Goal: Task Accomplishment & Management: Complete application form

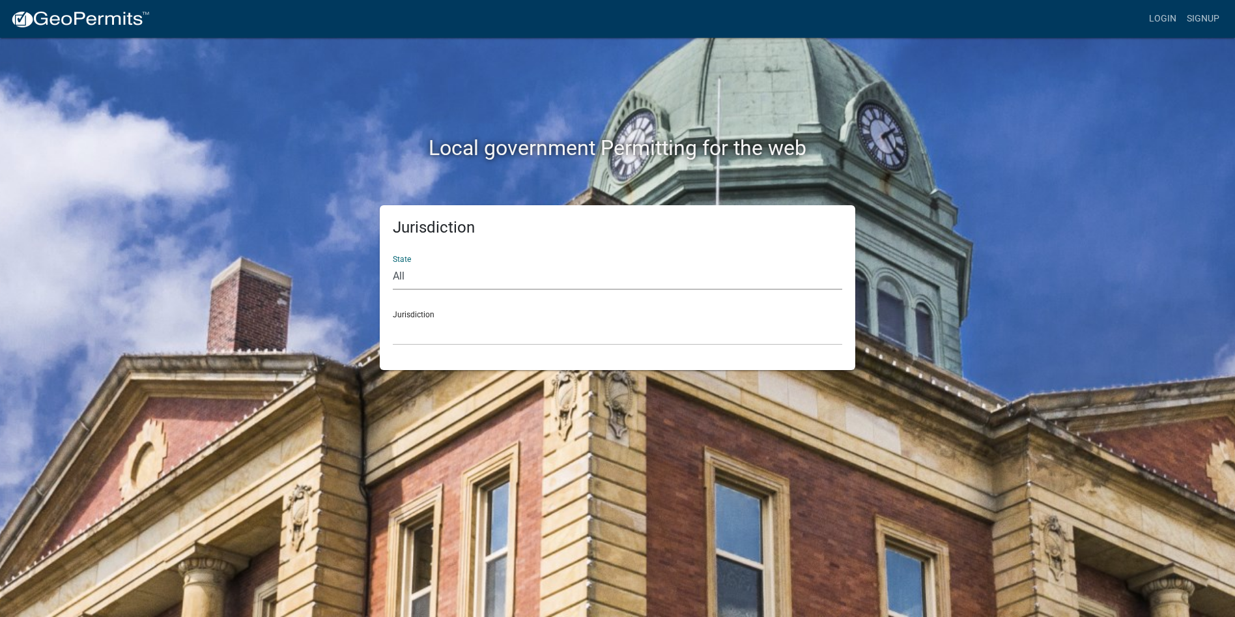
click at [415, 274] on select "All [US_STATE] [US_STATE] [US_STATE] [US_STATE] [US_STATE] [US_STATE] [US_STATE…" at bounding box center [617, 276] width 449 height 27
select select "[US_STATE]"
click at [393, 263] on select "All [US_STATE] [US_STATE] [US_STATE] [US_STATE] [US_STATE] [US_STATE] [US_STATE…" at bounding box center [617, 276] width 449 height 27
click at [419, 332] on select "City of [GEOGRAPHIC_DATA], [US_STATE] City of [GEOGRAPHIC_DATA], [US_STATE] Cit…" at bounding box center [617, 331] width 449 height 27
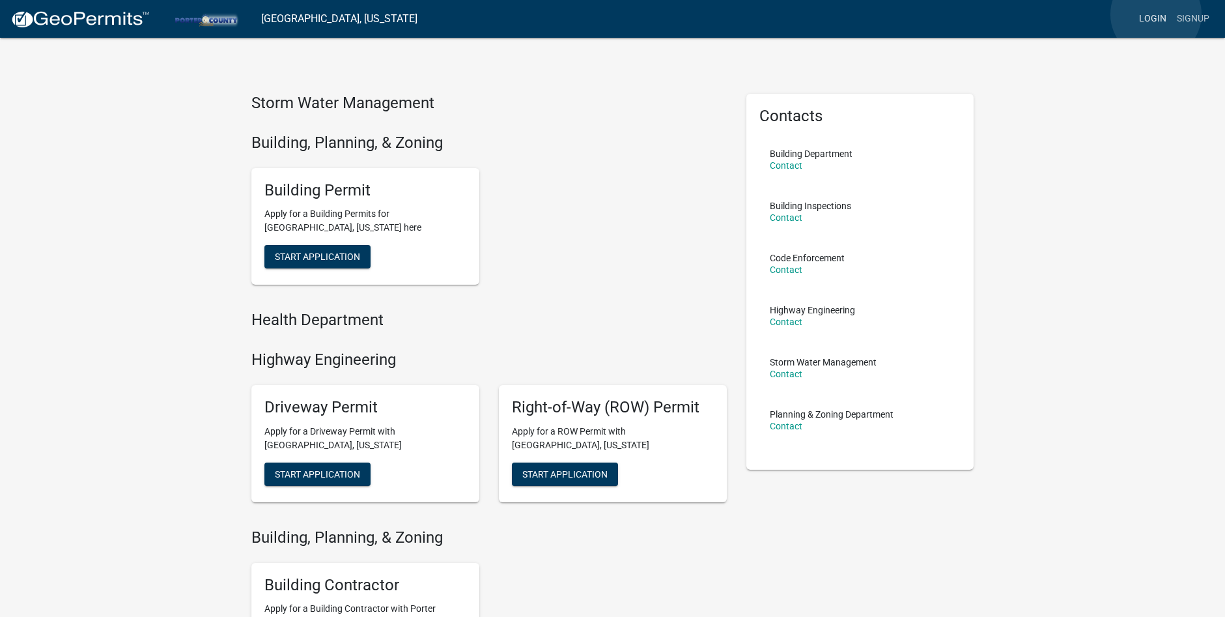
click at [1156, 14] on link "Login" at bounding box center [1153, 19] width 38 height 25
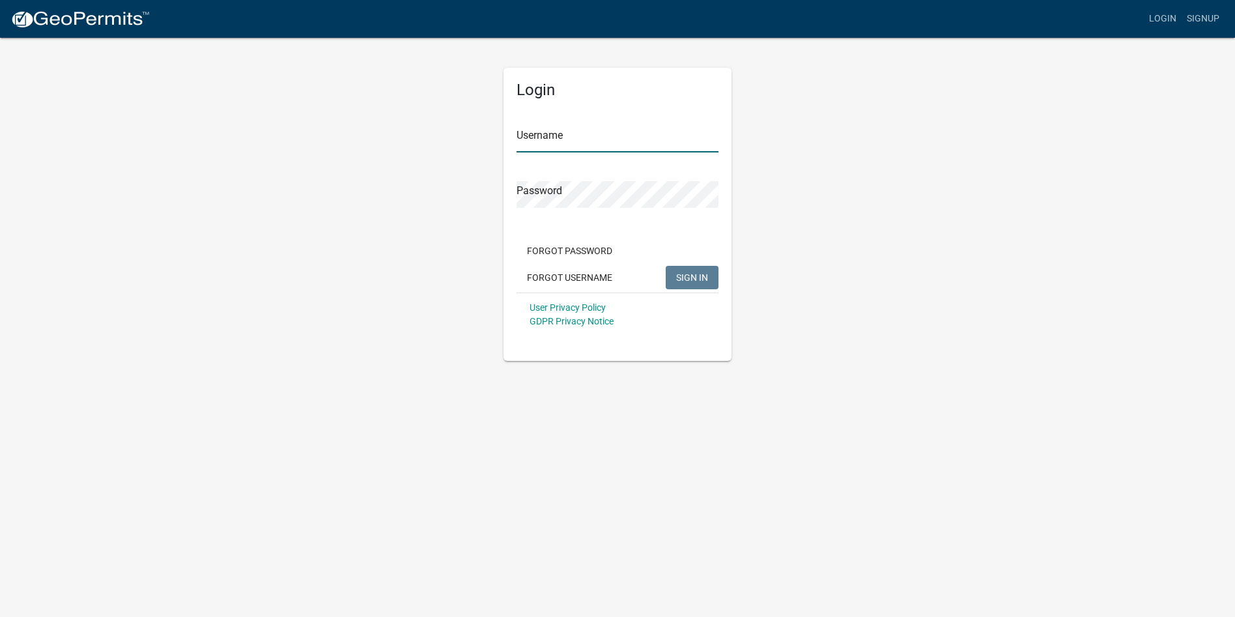
type input "[EMAIL_ADDRESS][DOMAIN_NAME]"
click at [686, 274] on span "SIGN IN" at bounding box center [692, 277] width 32 height 10
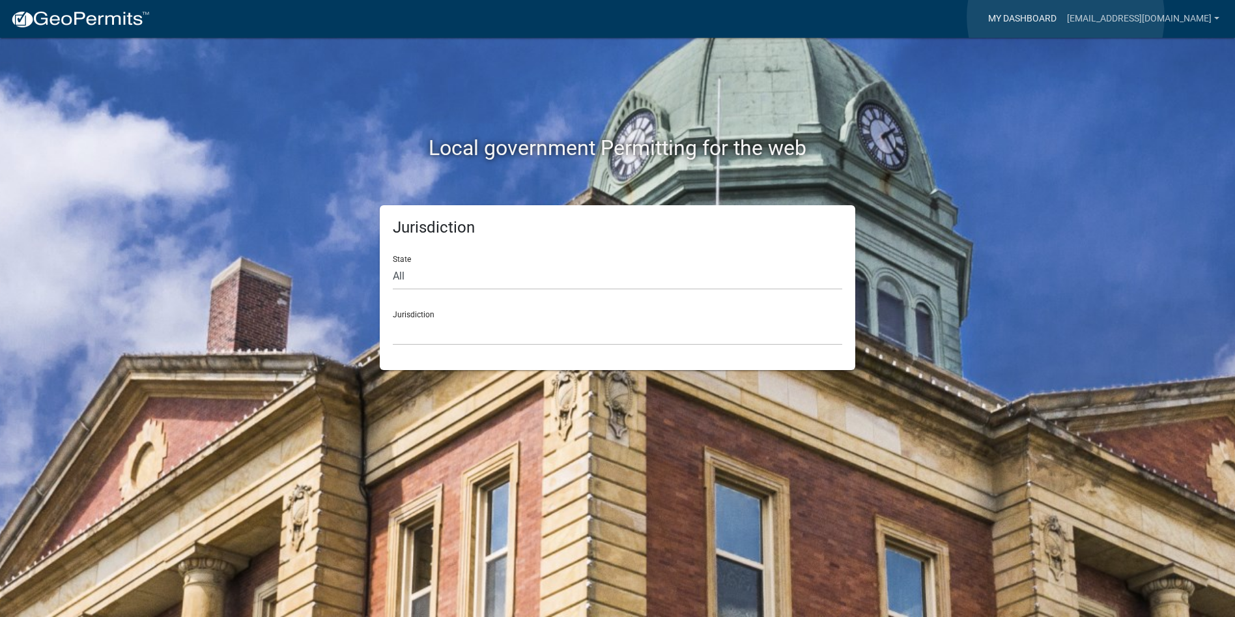
click at [1062, 17] on link "My Dashboard" at bounding box center [1022, 19] width 79 height 25
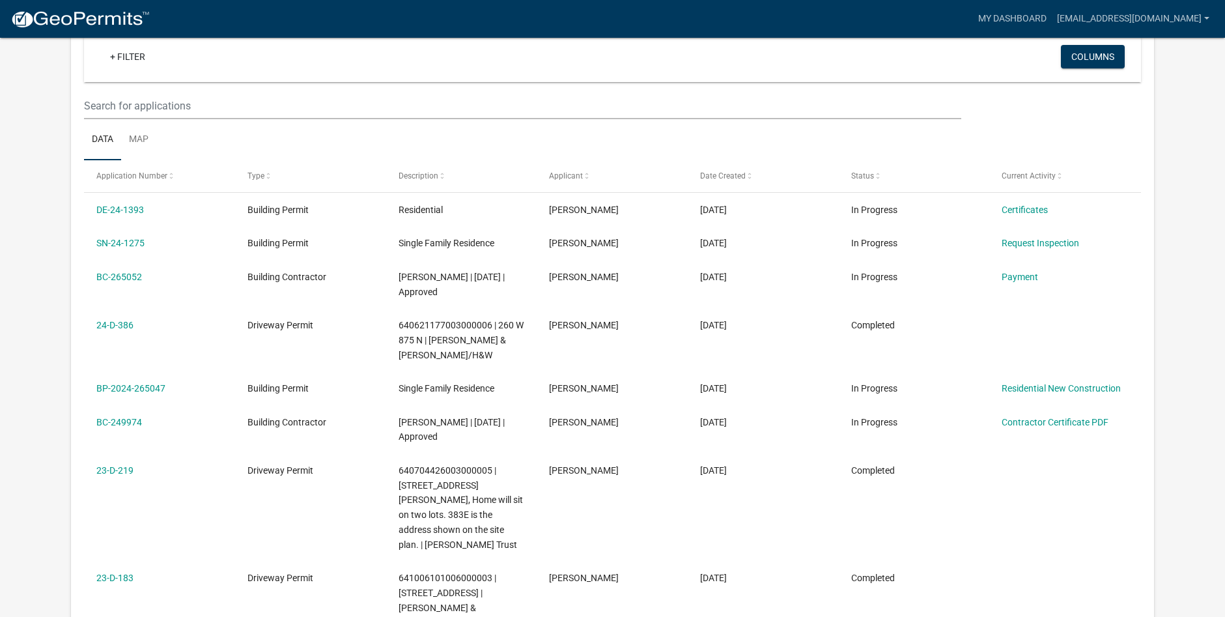
scroll to position [65, 0]
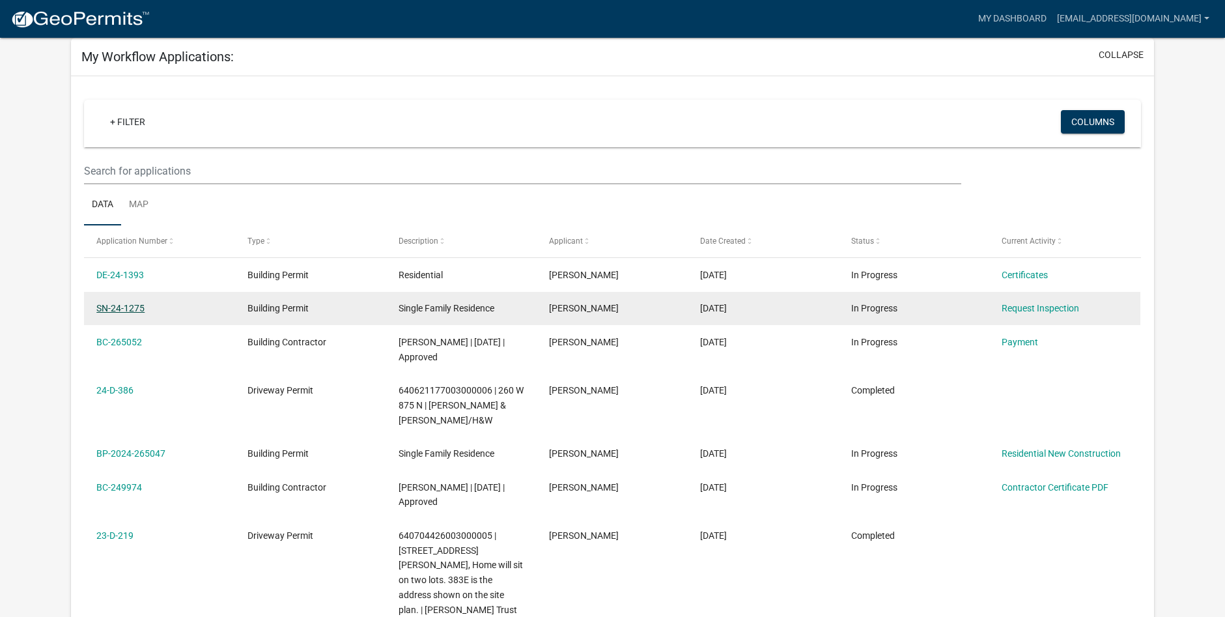
click at [118, 308] on link "SN-24-1275" at bounding box center [120, 308] width 48 height 10
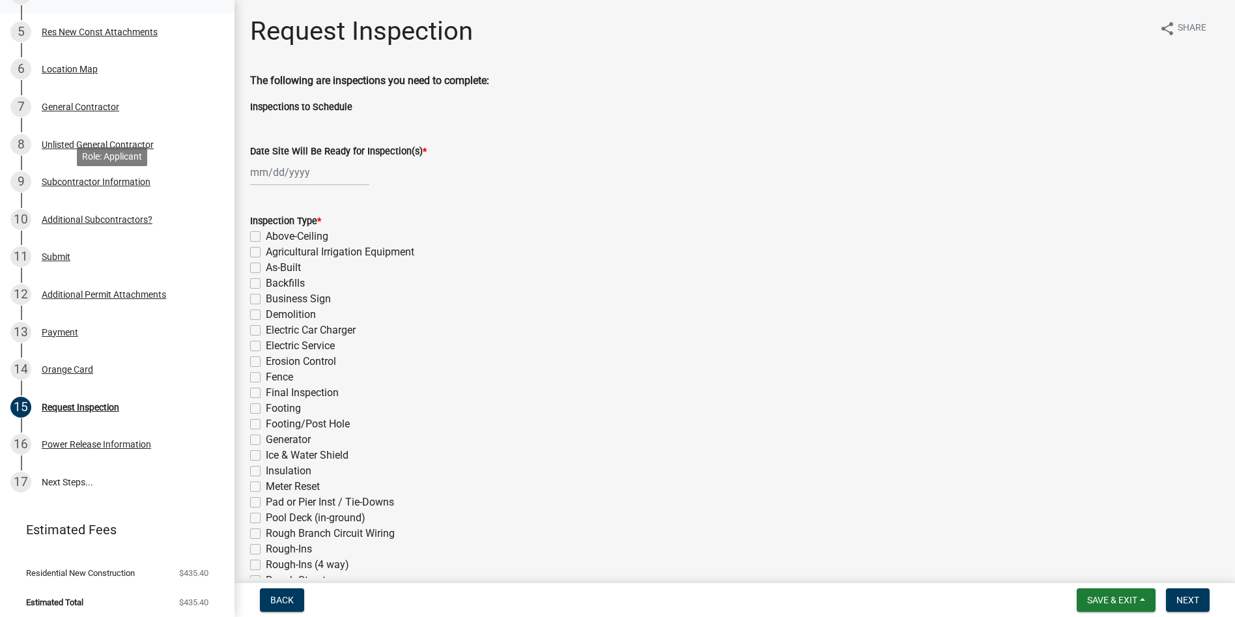
scroll to position [286, 0]
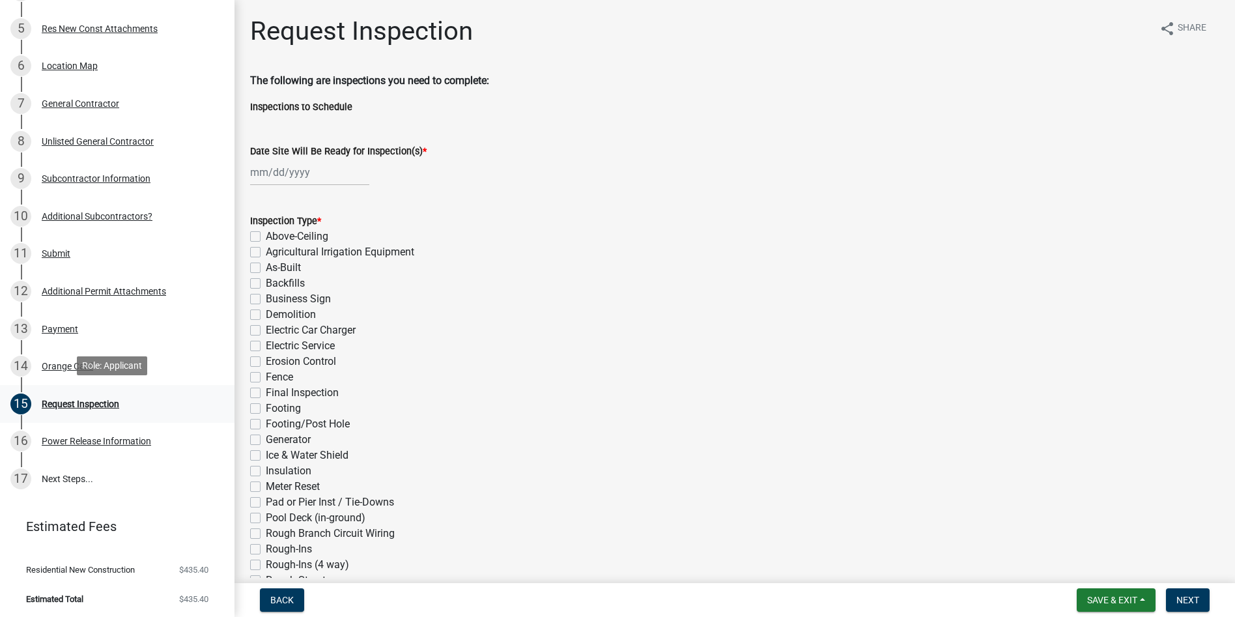
click at [94, 401] on div "Request Inspection" at bounding box center [81, 403] width 78 height 9
click at [67, 401] on div "Request Inspection" at bounding box center [81, 403] width 78 height 9
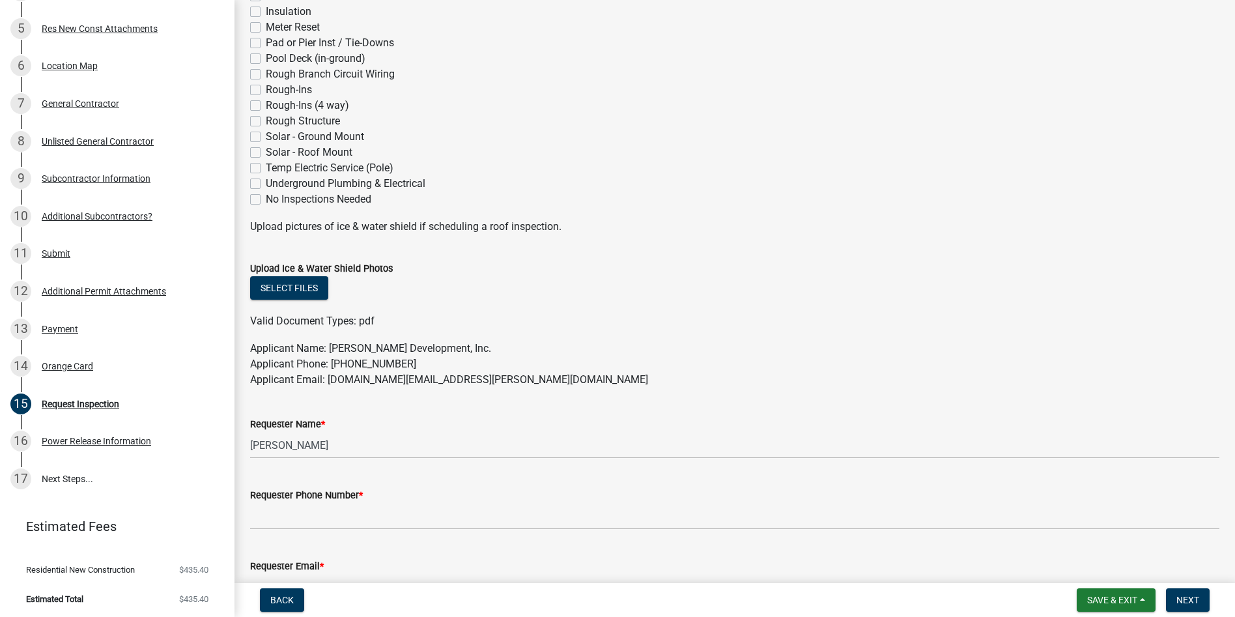
scroll to position [258, 0]
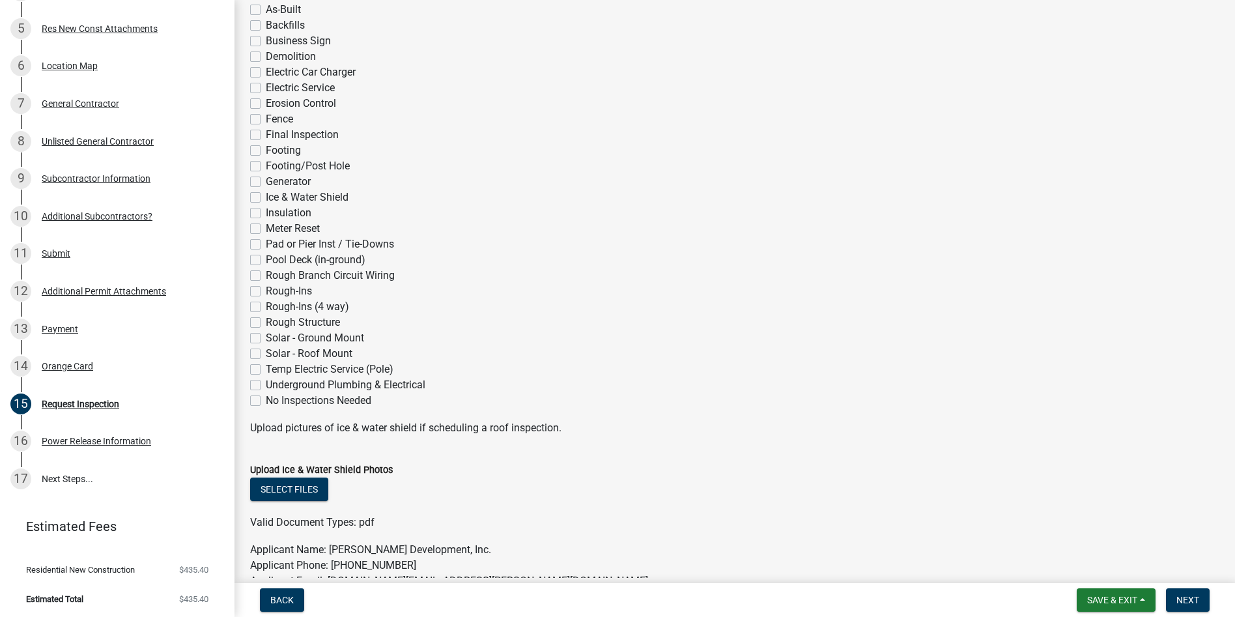
click at [266, 132] on label "Final Inspection" at bounding box center [302, 135] width 73 height 16
click at [266, 132] on input "Final Inspection" at bounding box center [270, 131] width 8 height 8
checkbox input "true"
checkbox input "false"
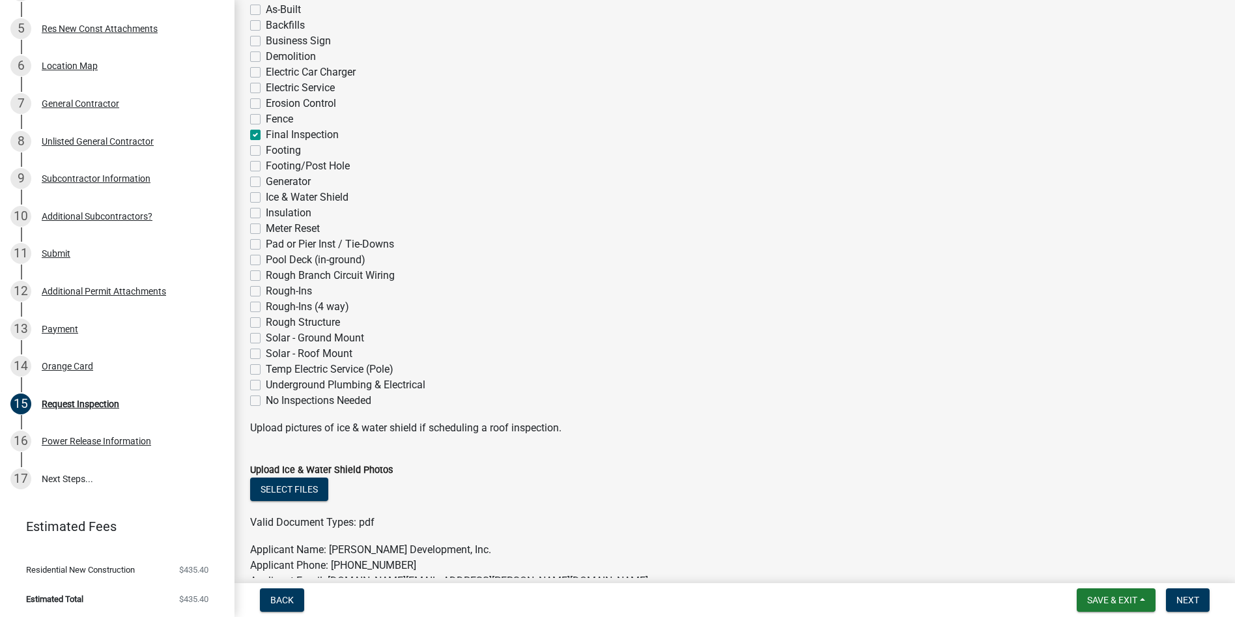
checkbox input "false"
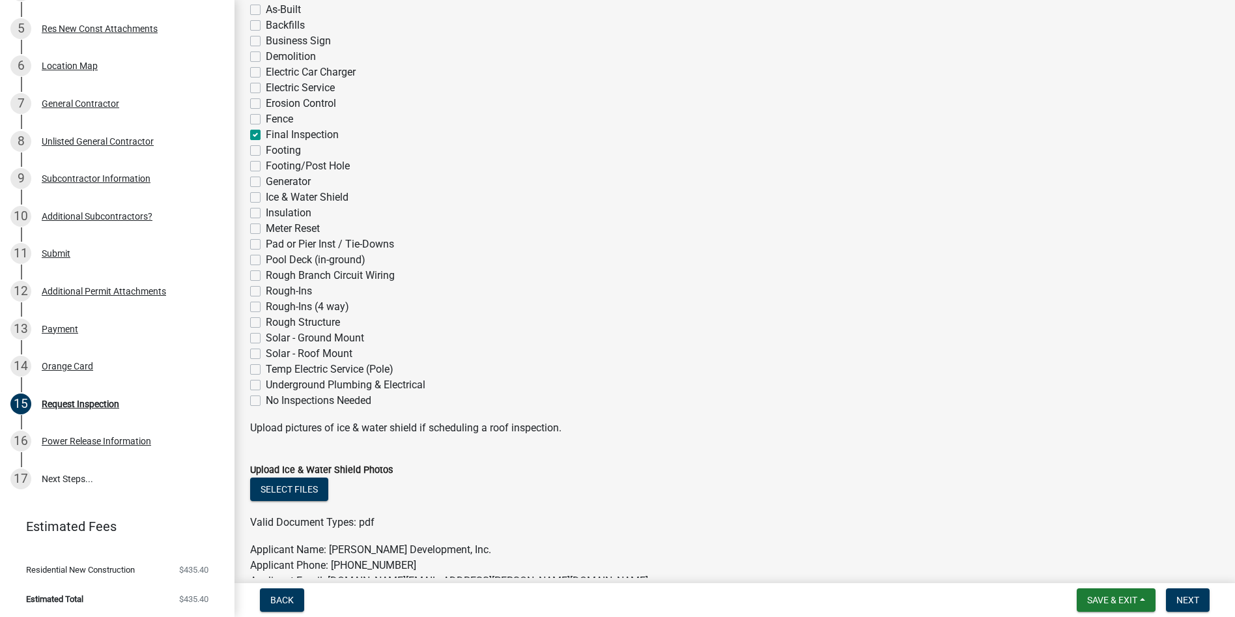
checkbox input "false"
checkbox input "true"
checkbox input "false"
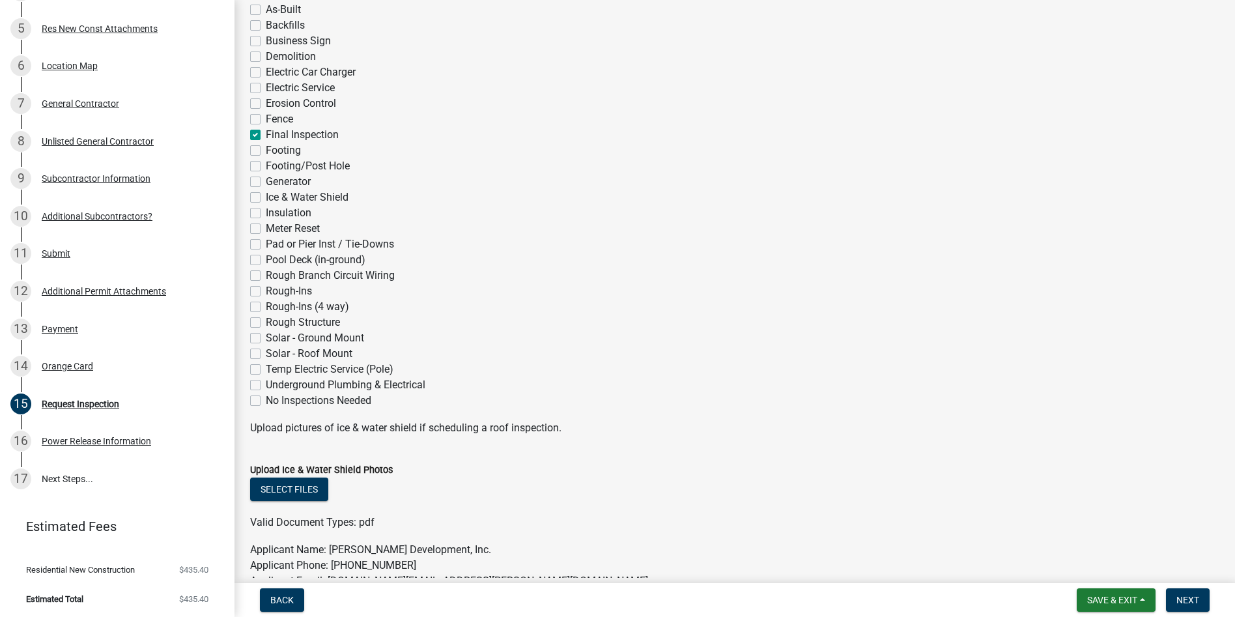
checkbox input "false"
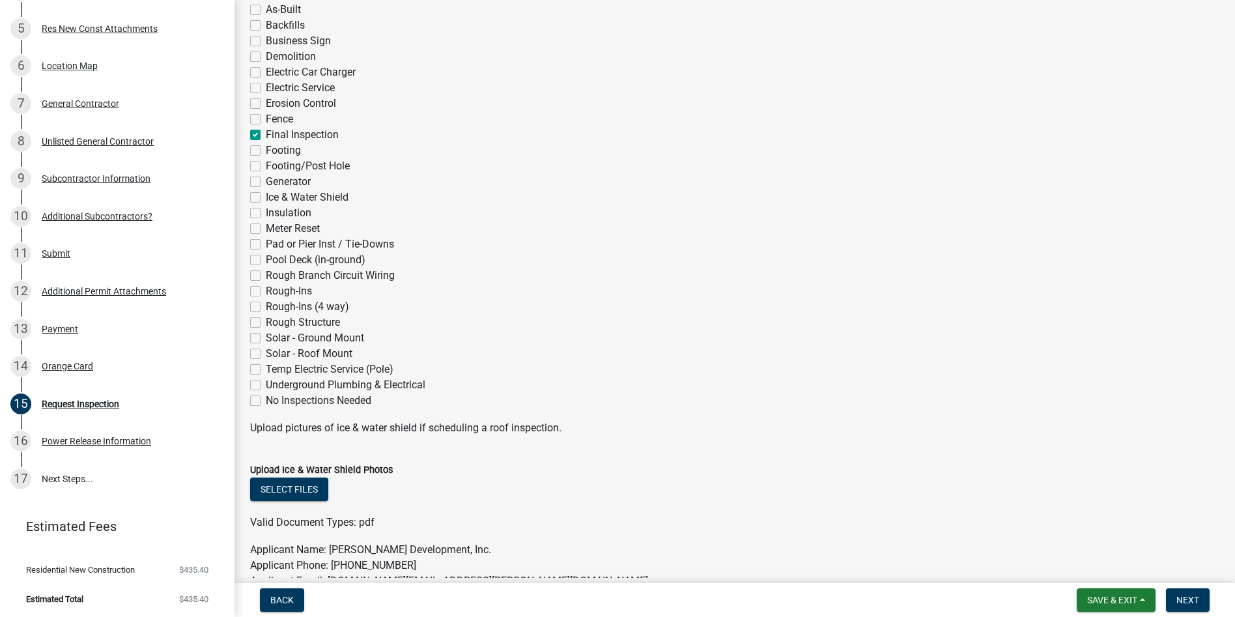
checkbox input "false"
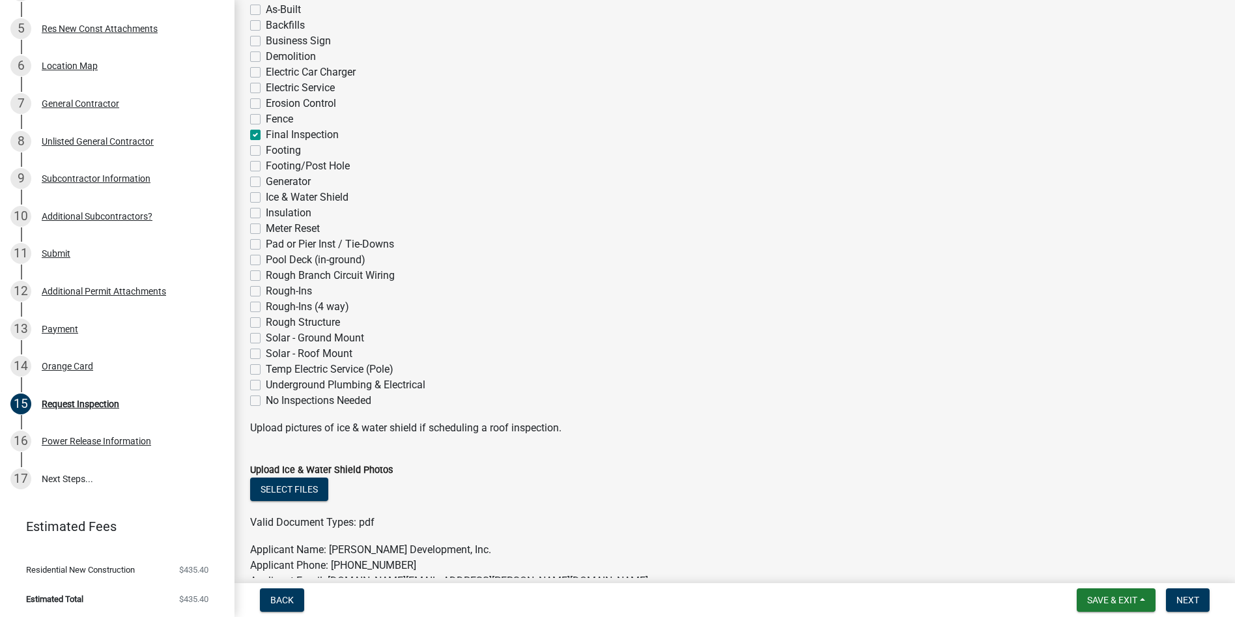
checkbox input "false"
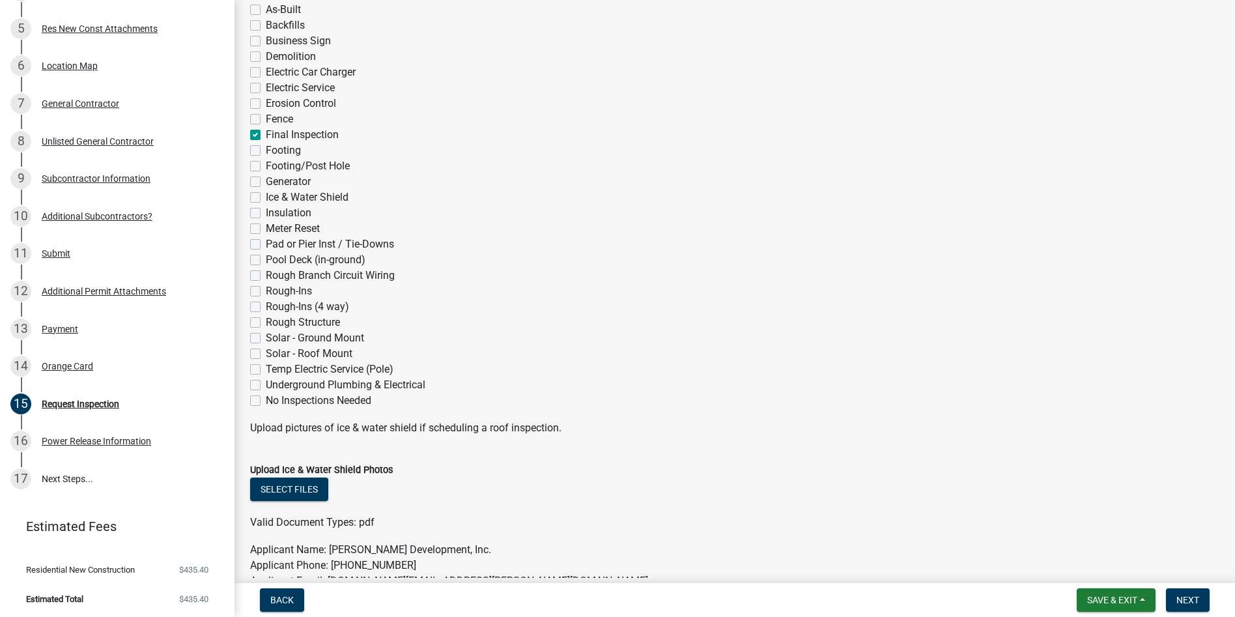
checkbox input "false"
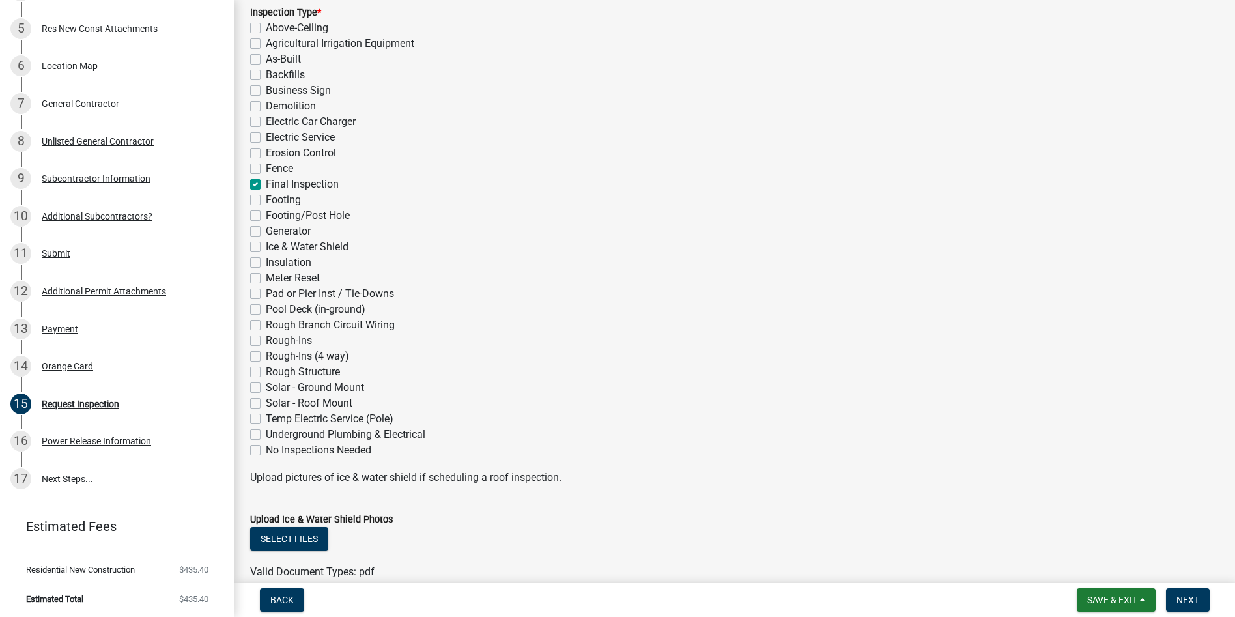
scroll to position [193, 0]
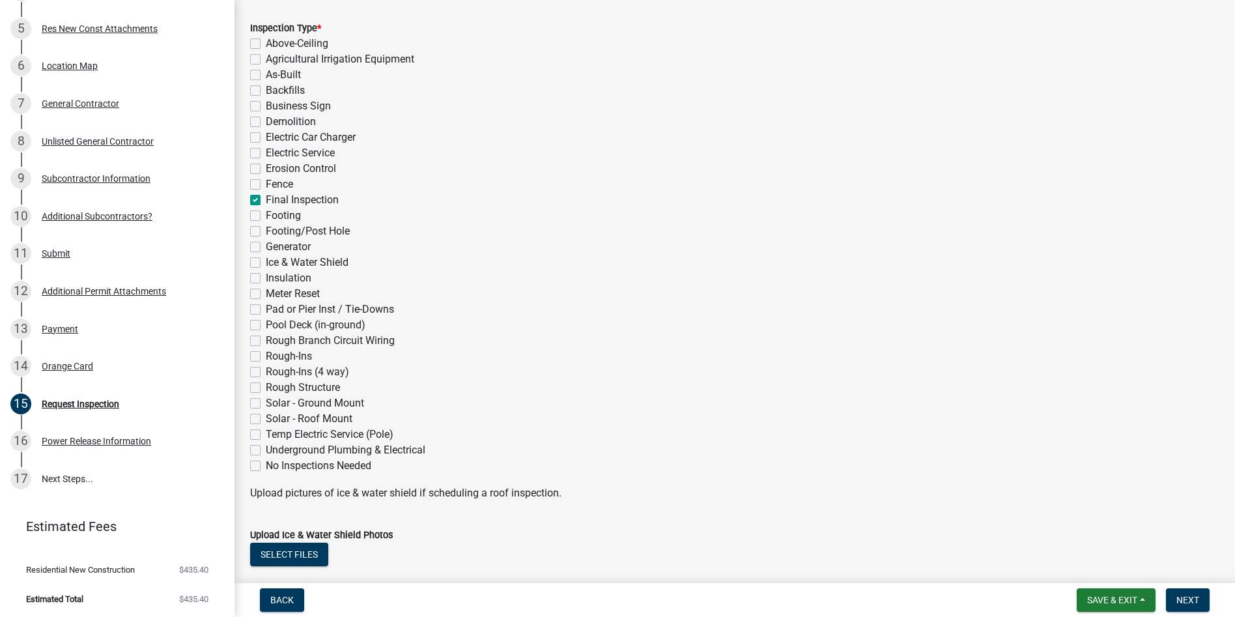
click at [266, 75] on label "As-Built" at bounding box center [283, 75] width 35 height 16
click at [266, 75] on input "As-Built" at bounding box center [270, 71] width 8 height 8
checkbox input "true"
checkbox input "false"
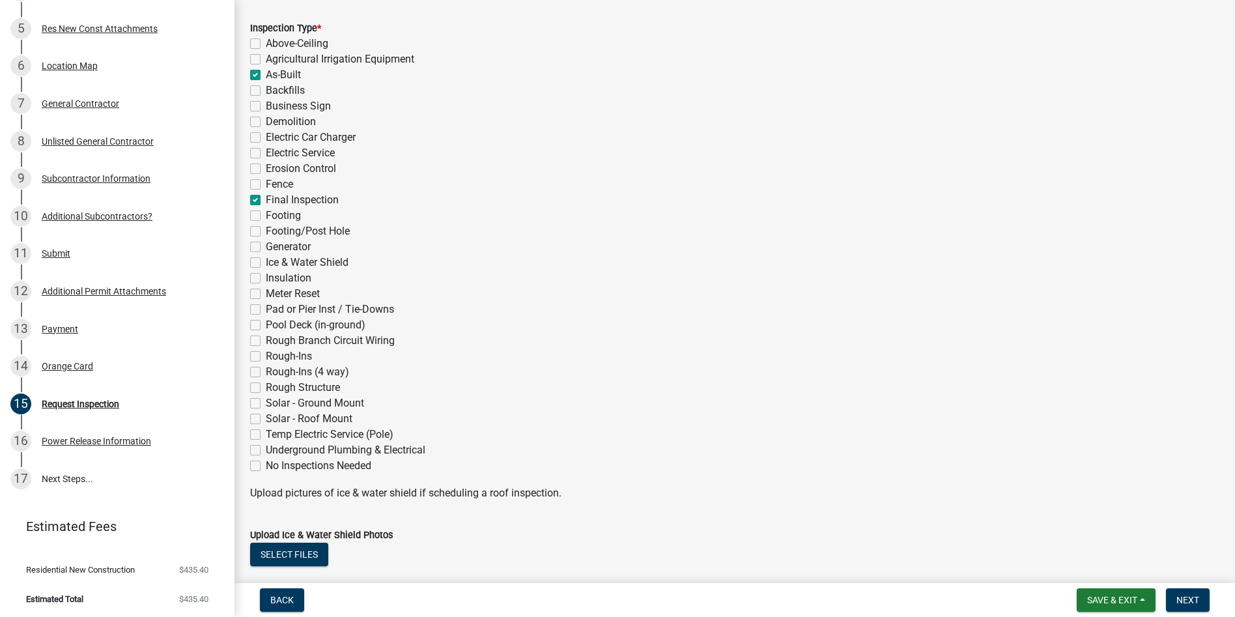
checkbox input "true"
checkbox input "false"
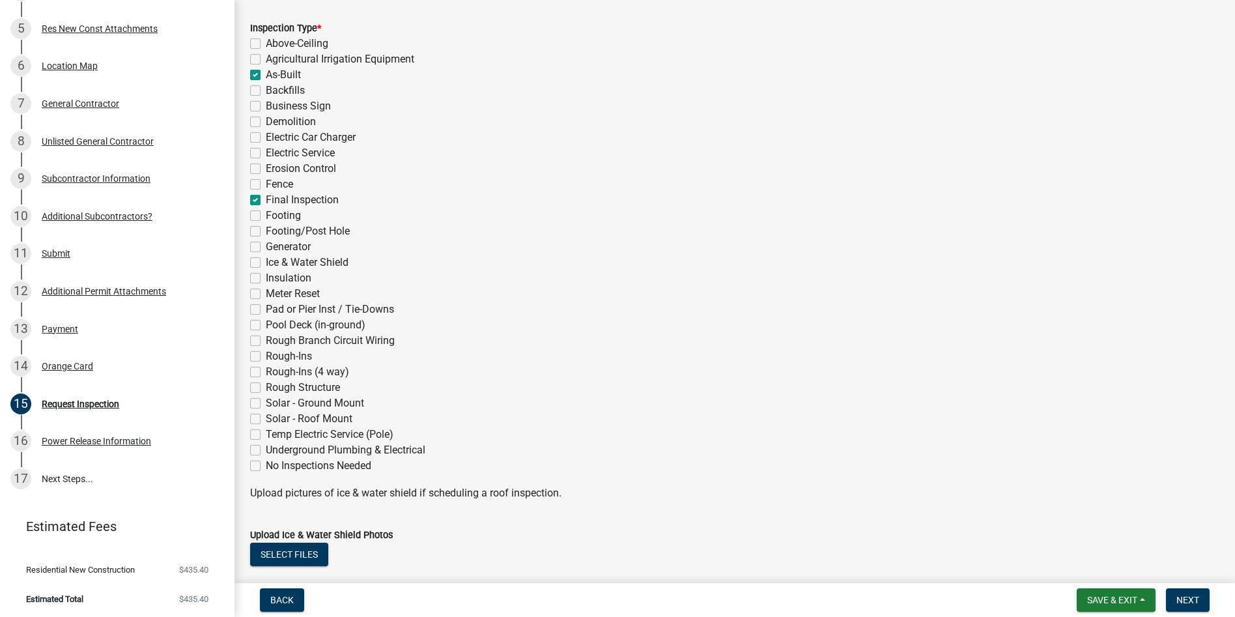
checkbox input "false"
checkbox input "true"
checkbox input "false"
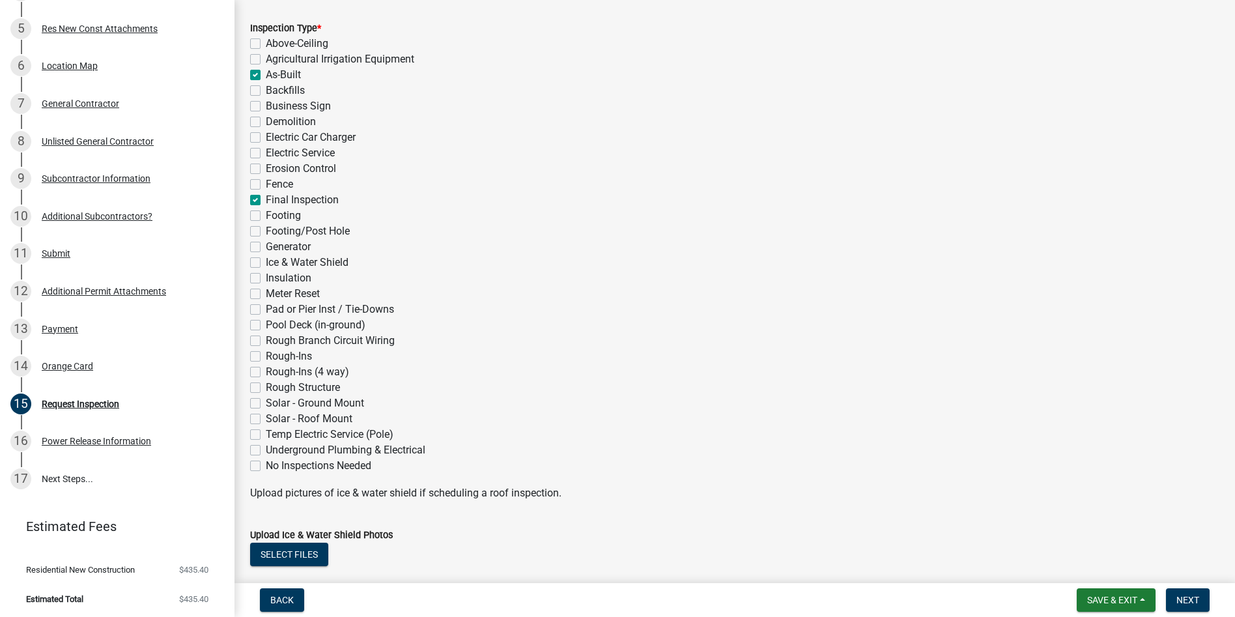
checkbox input "false"
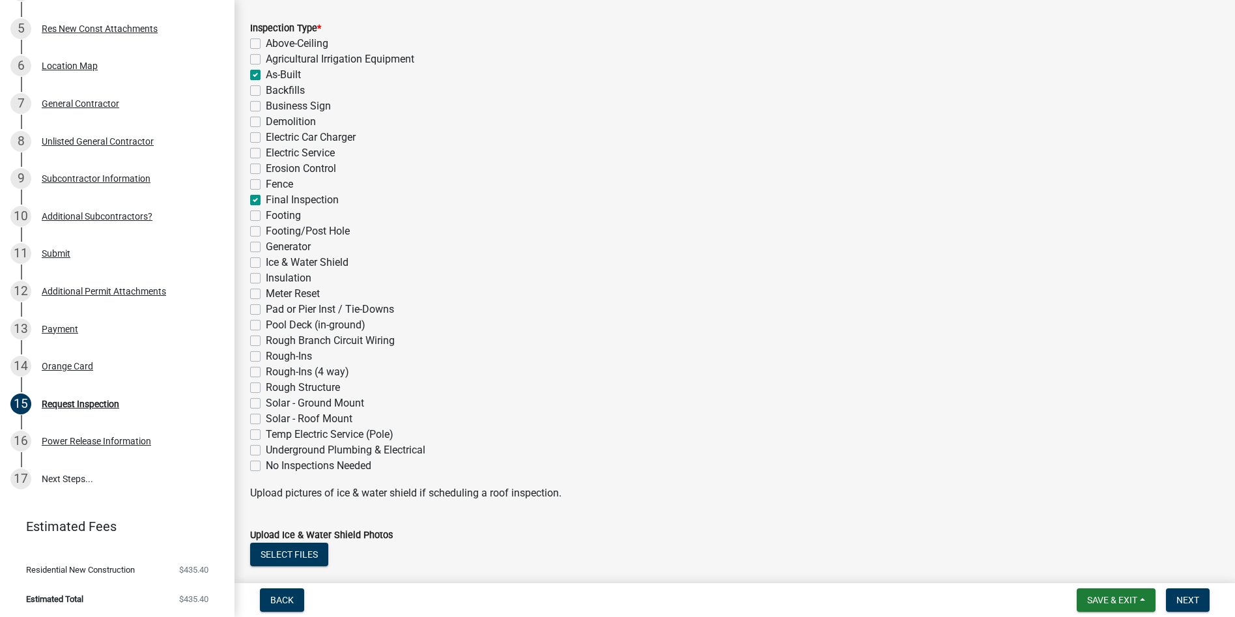
checkbox input "false"
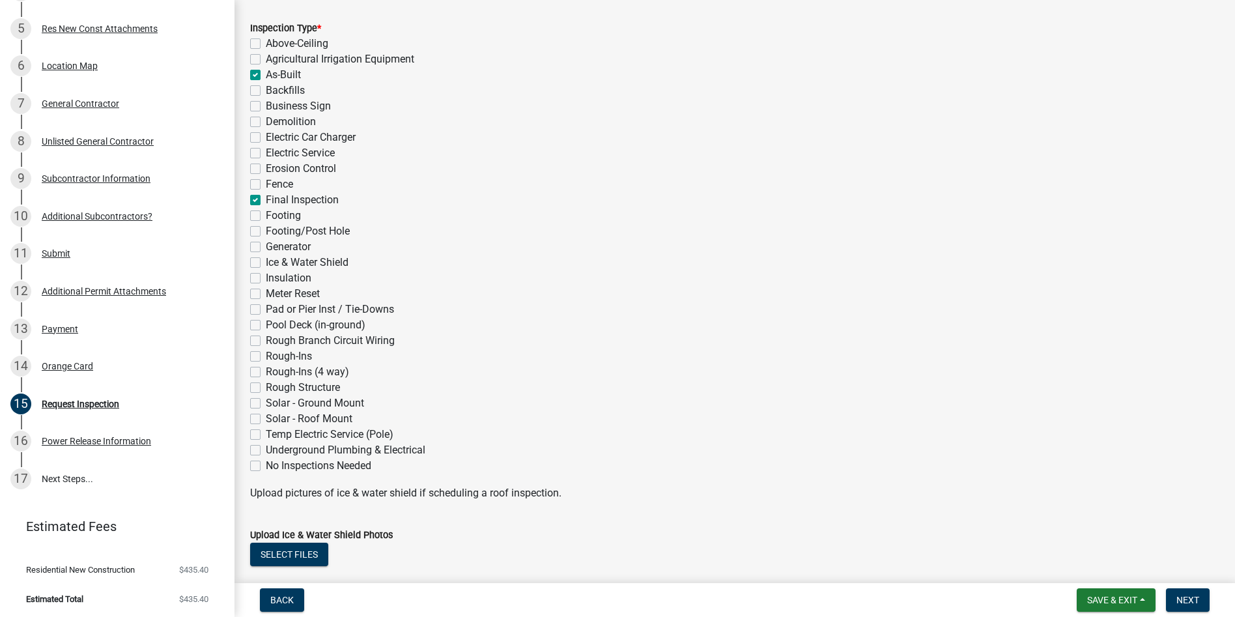
checkbox input "false"
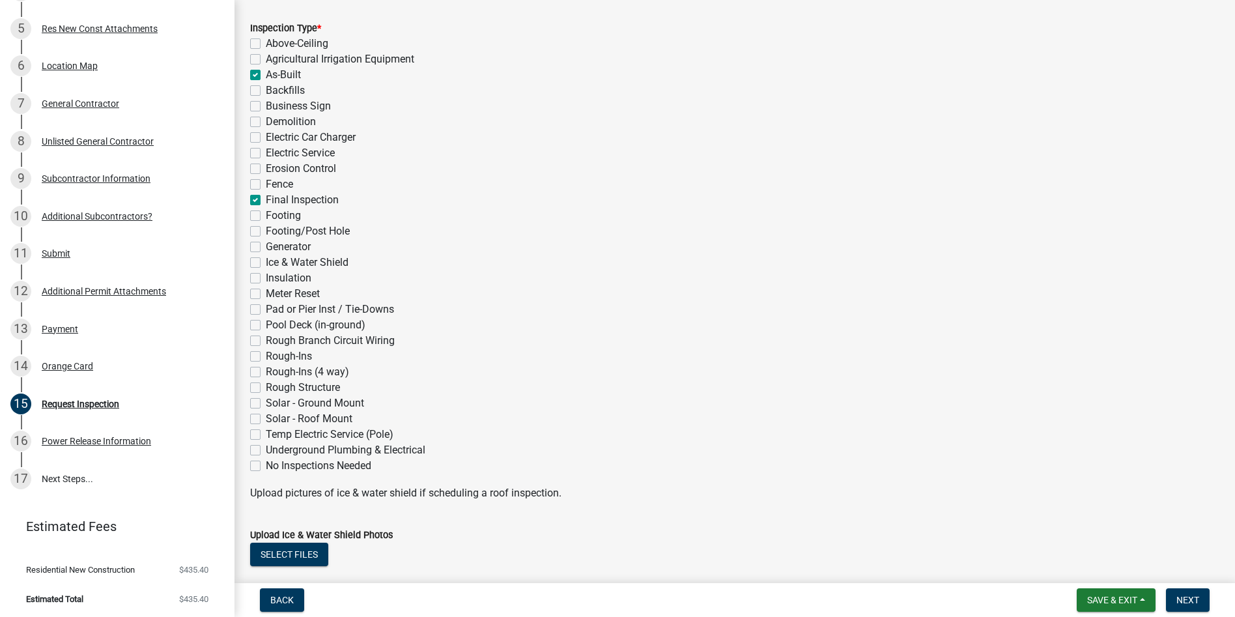
checkbox input "false"
click at [266, 199] on label "Final Inspection" at bounding box center [302, 200] width 73 height 16
click at [266, 199] on input "Final Inspection" at bounding box center [270, 196] width 8 height 8
checkbox input "false"
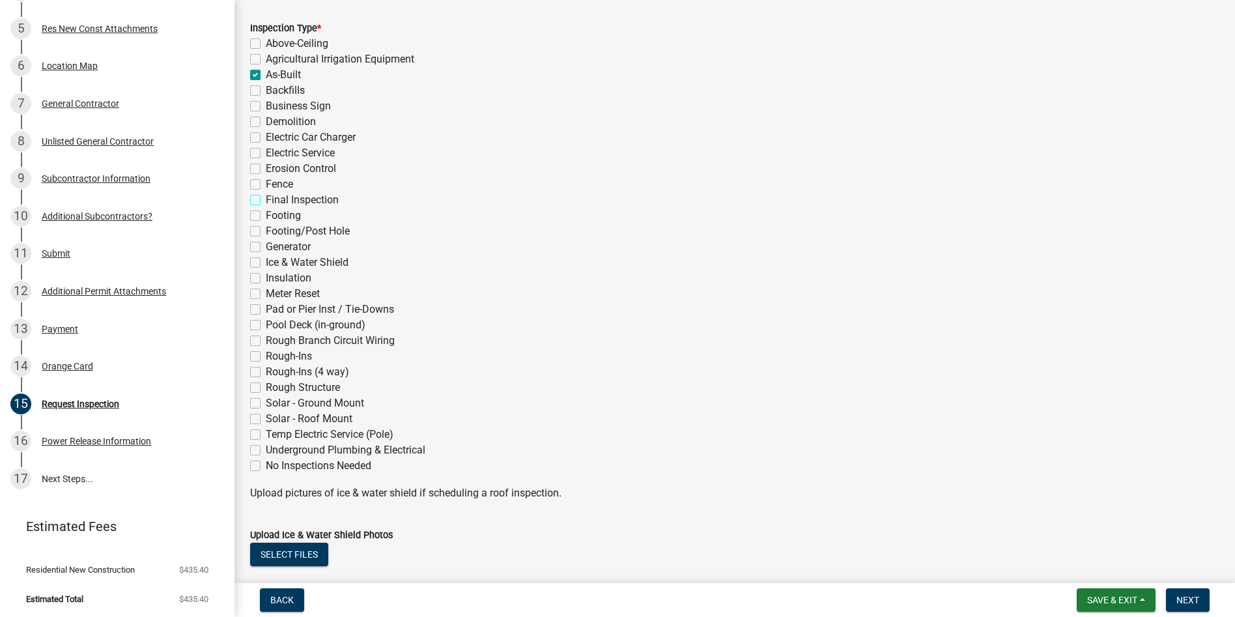
checkbox input "false"
checkbox input "true"
checkbox input "false"
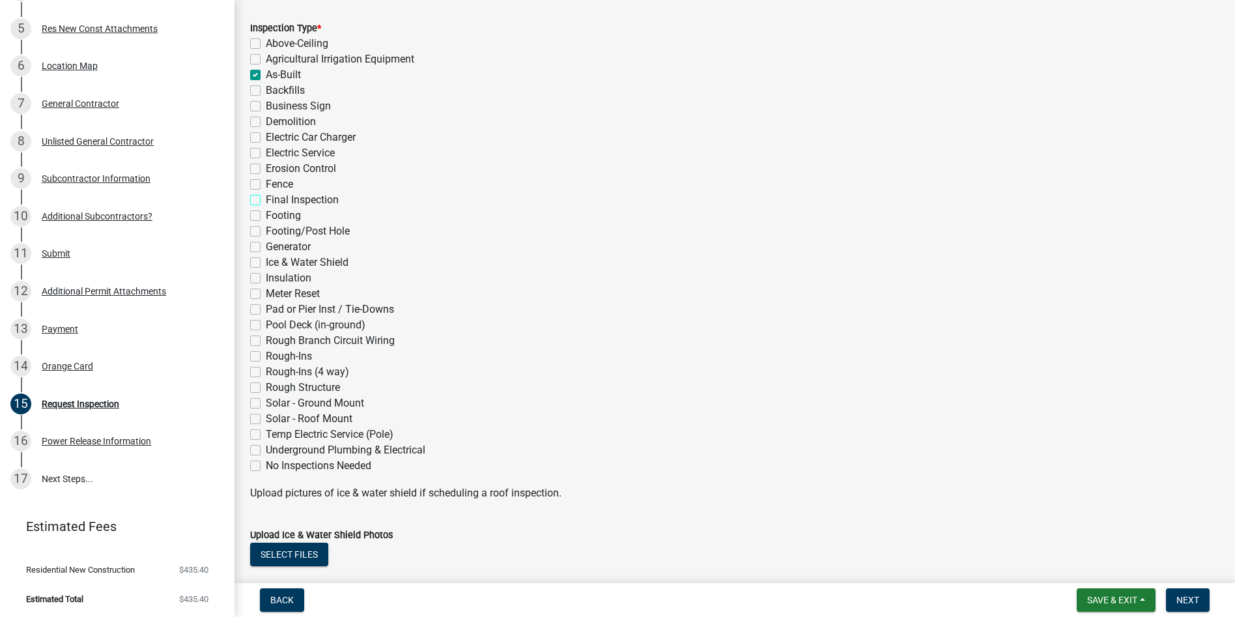
checkbox input "false"
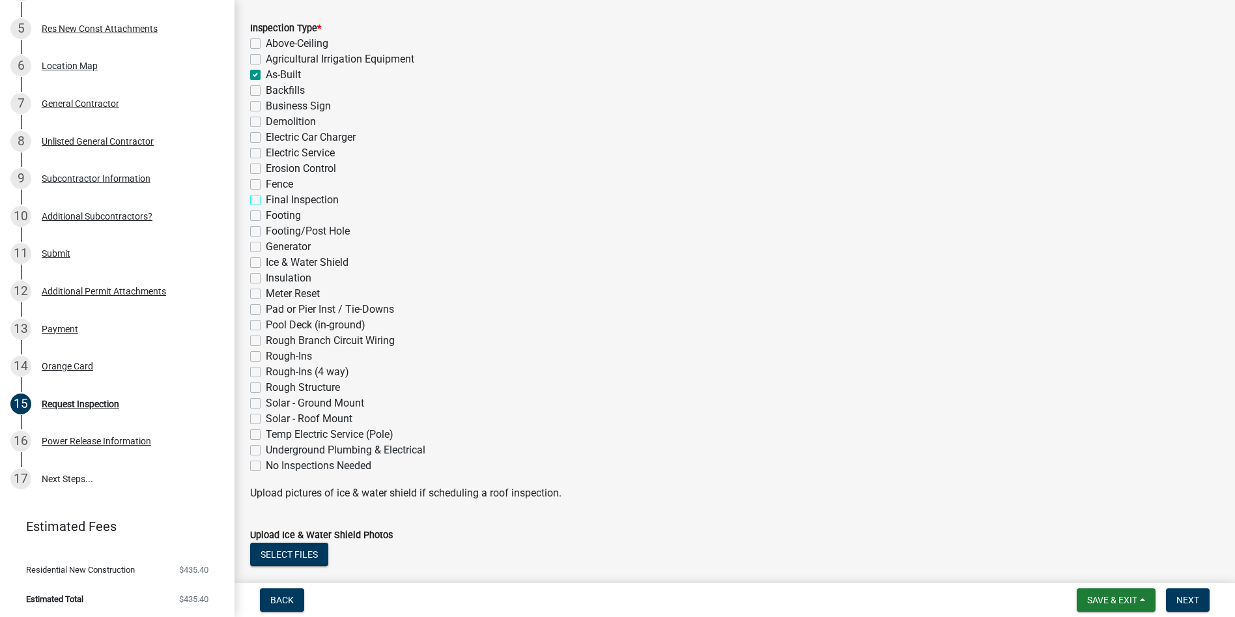
checkbox input "false"
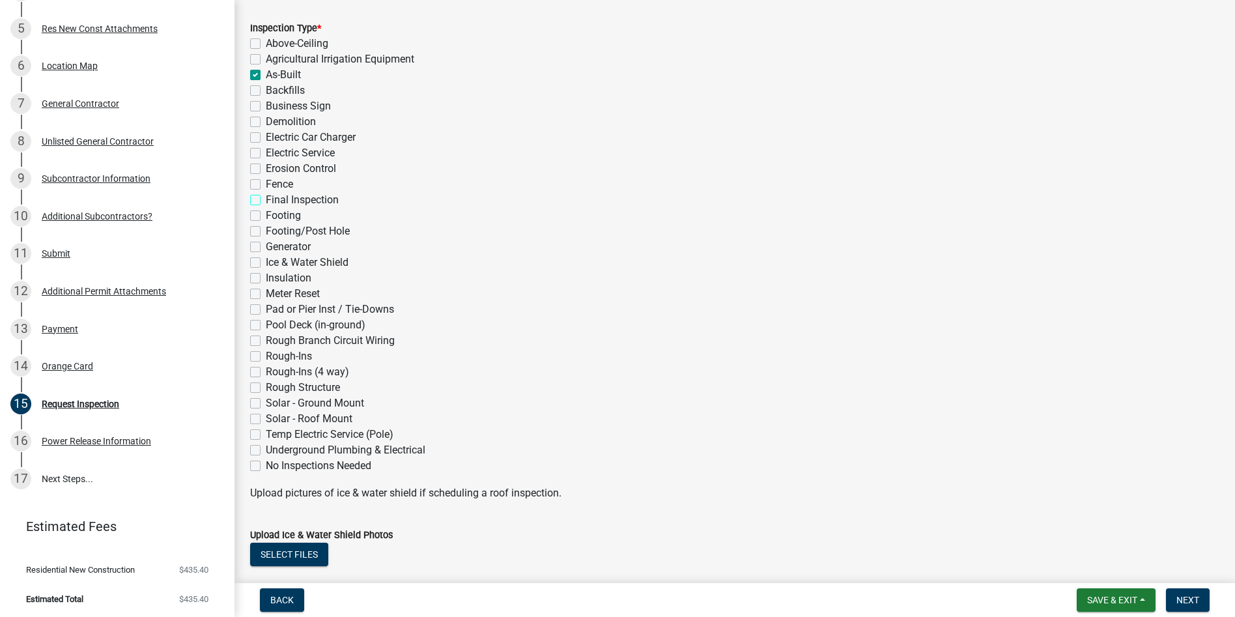
checkbox input "false"
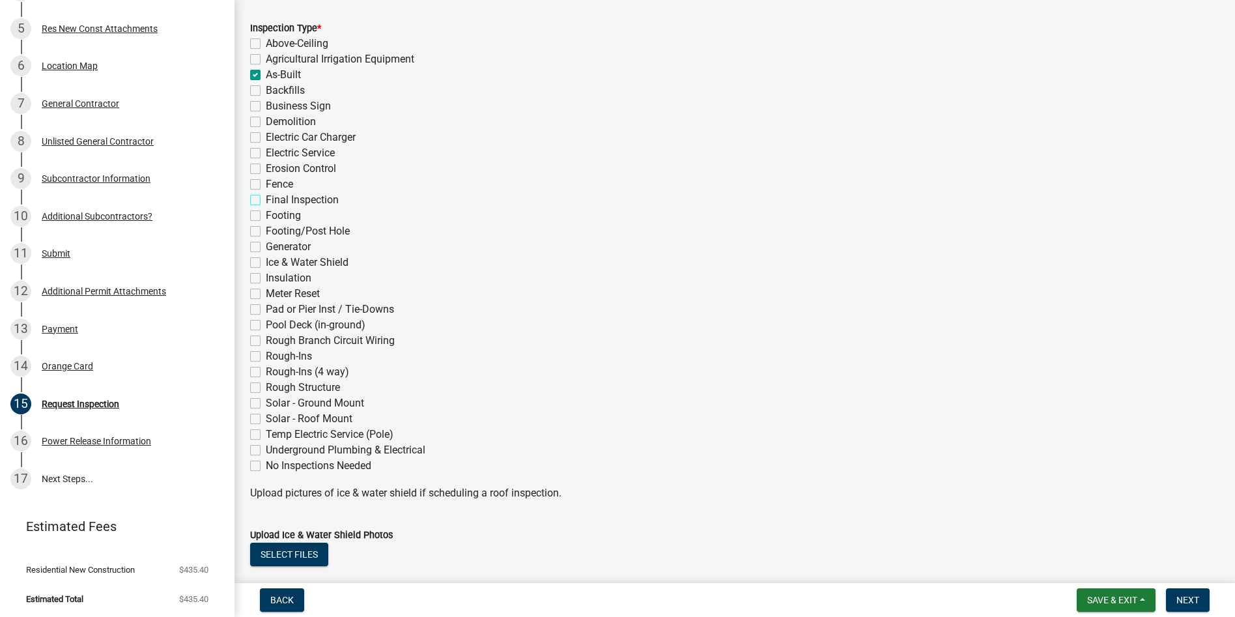
checkbox input "false"
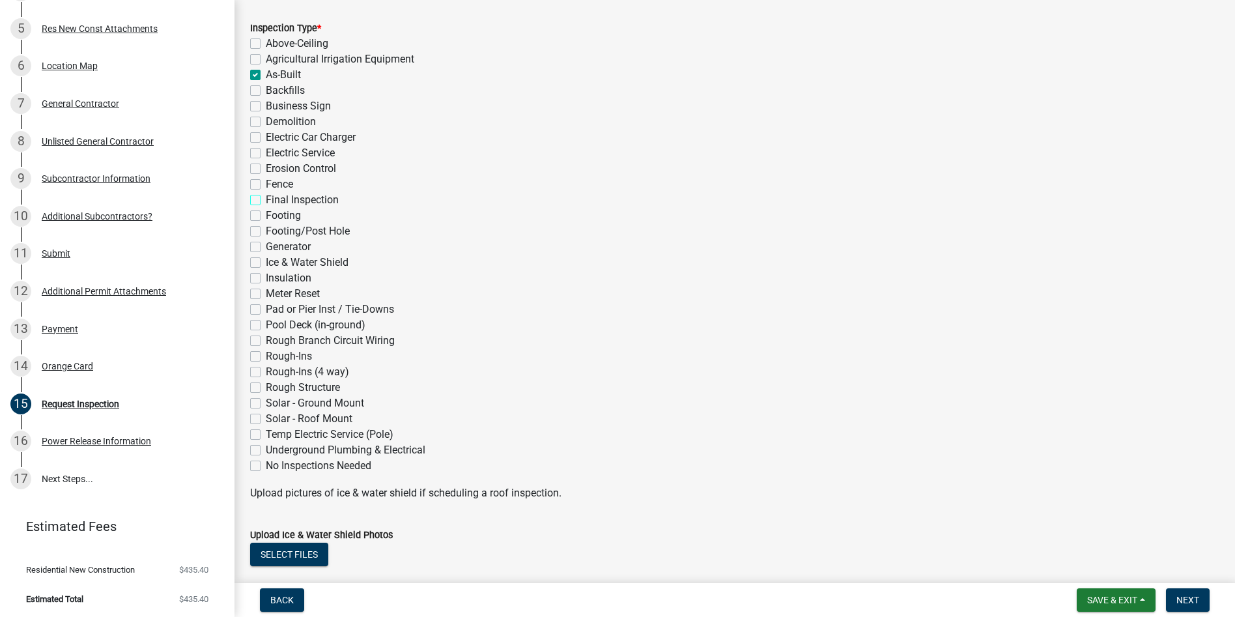
checkbox input "false"
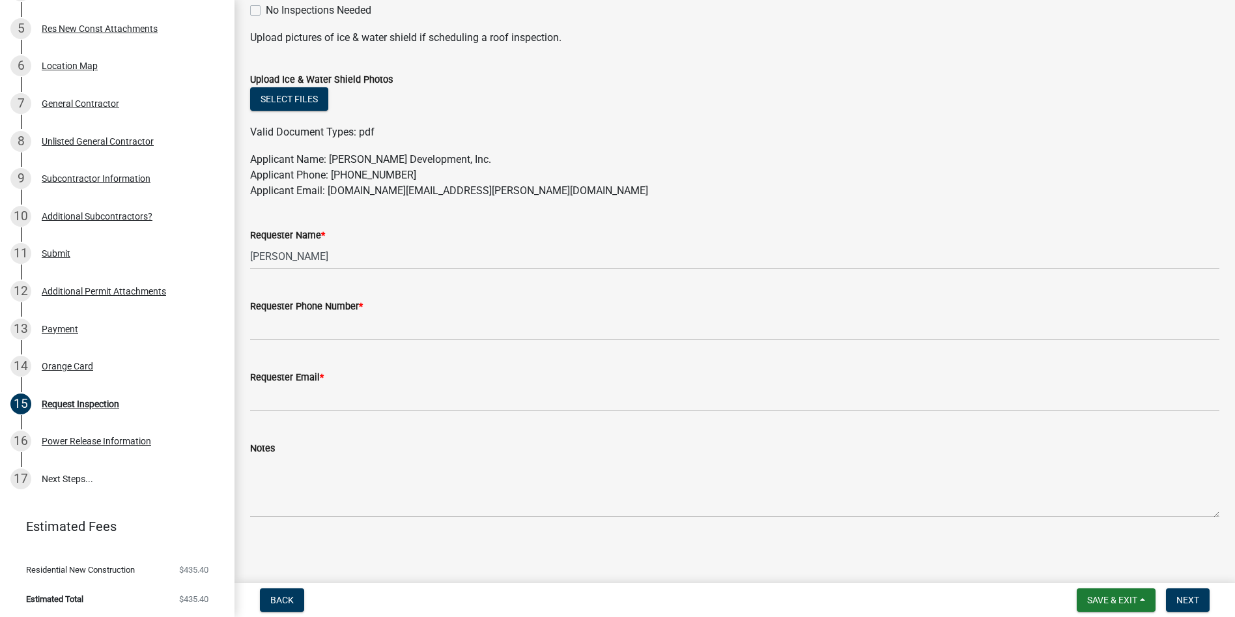
scroll to position [649, 0]
click at [279, 98] on button "Select files" at bounding box center [289, 98] width 78 height 23
click at [289, 99] on button "Select files" at bounding box center [289, 98] width 78 height 23
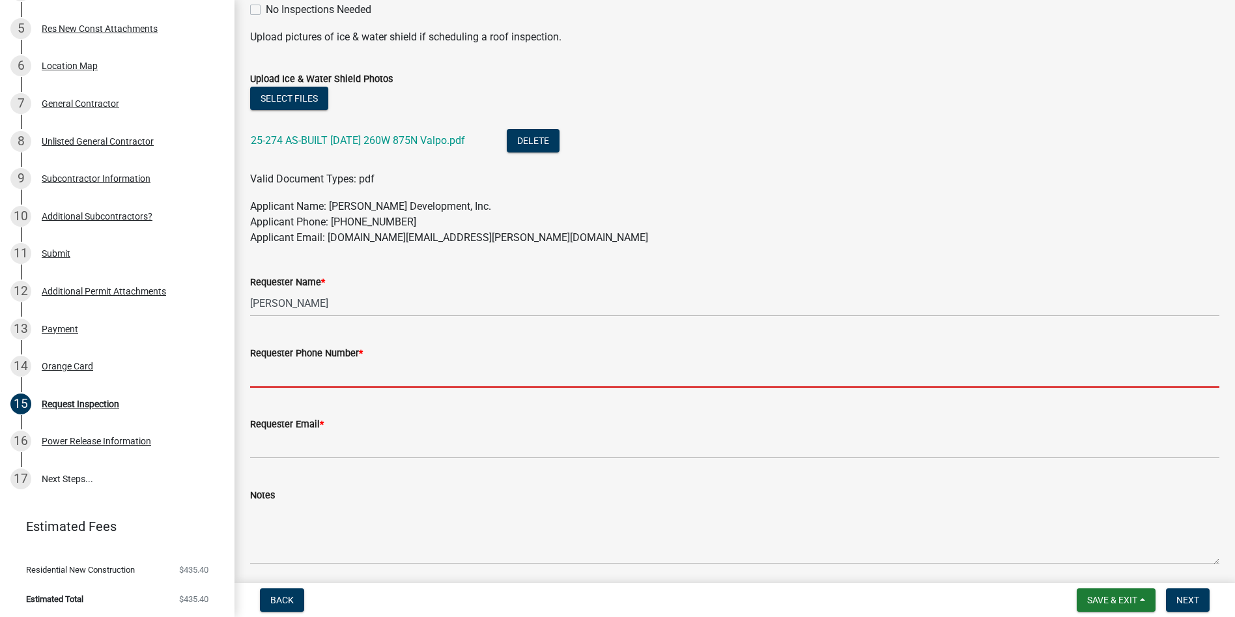
click at [289, 374] on input "Requester Phone Number *" at bounding box center [734, 374] width 969 height 27
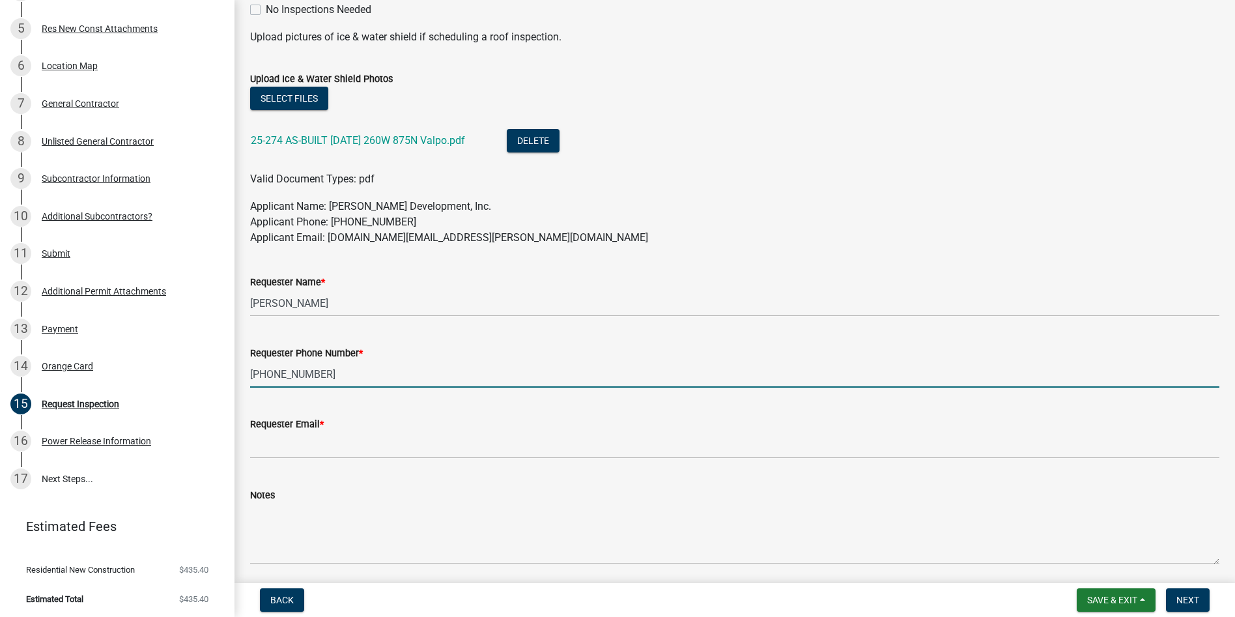
type input "[PHONE_NUMBER]"
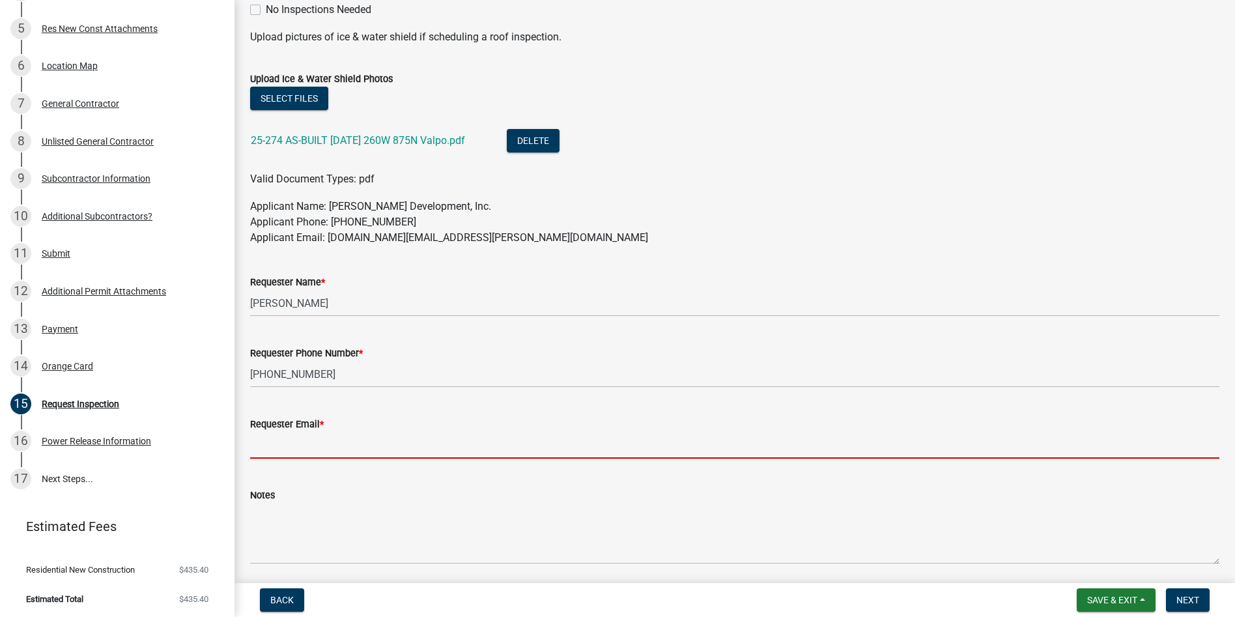
click at [281, 446] on input "Requester Email *" at bounding box center [734, 445] width 969 height 27
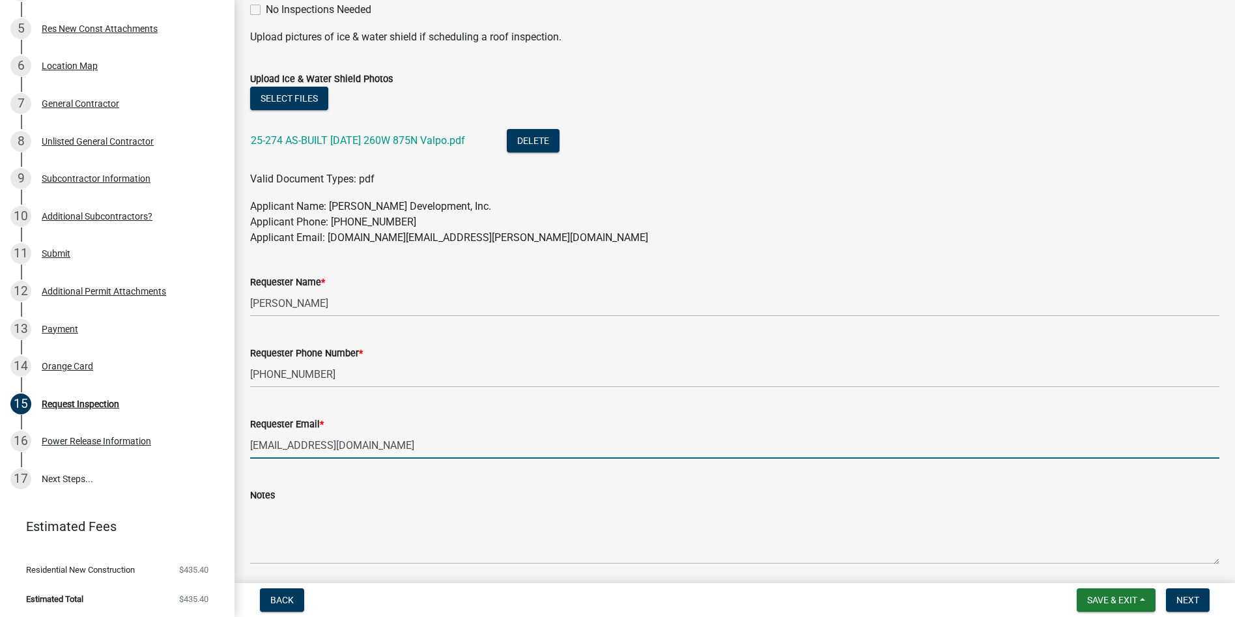
type input "[EMAIL_ADDRESS][DOMAIN_NAME]"
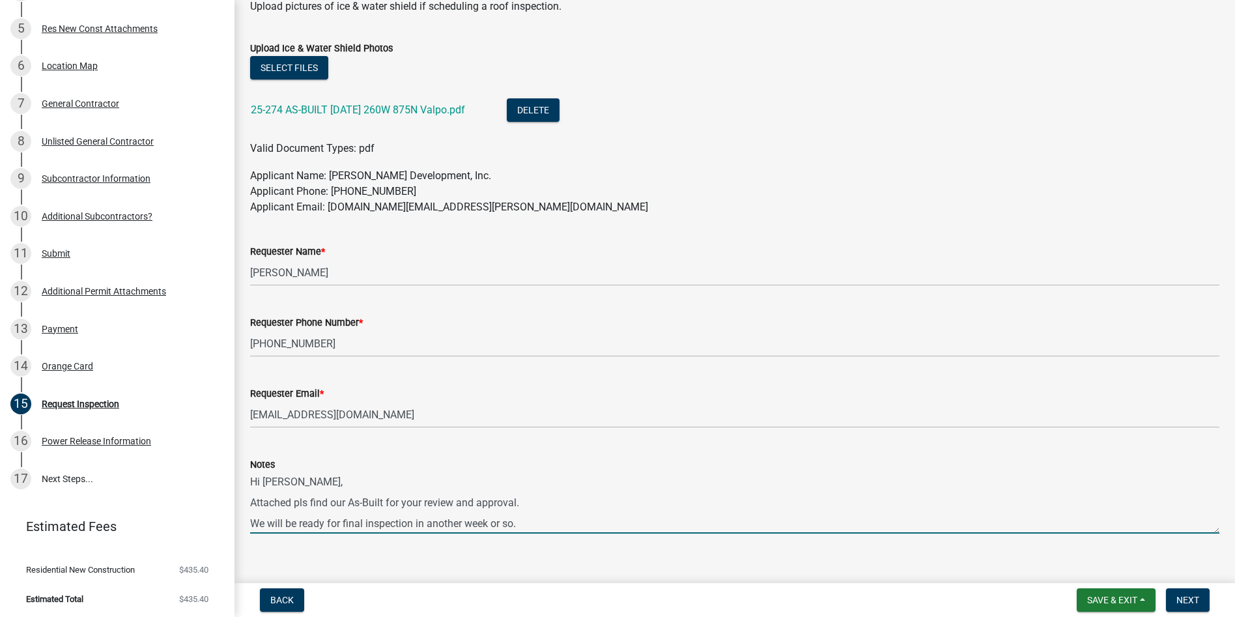
scroll to position [696, 0]
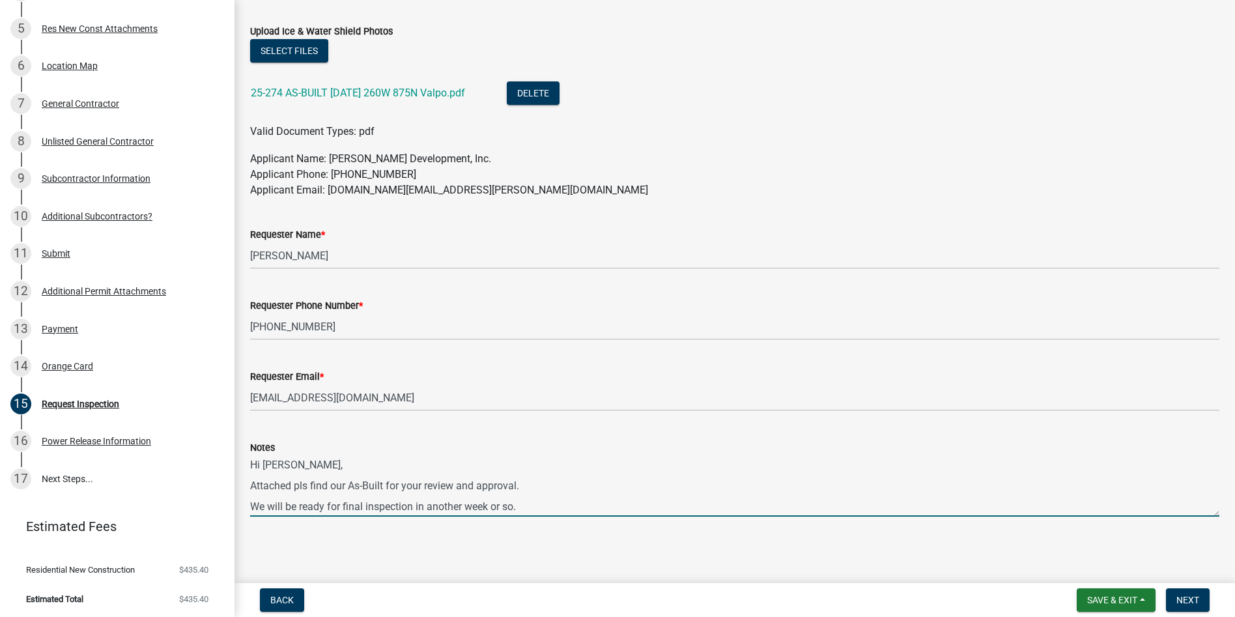
click at [537, 507] on textarea "Hi [PERSON_NAME], Attached pls find our As-Built for your review and approval. …" at bounding box center [734, 485] width 969 height 61
click at [563, 486] on textarea "Hi [PERSON_NAME], Attached pls find our As-Built for your review and approval. …" at bounding box center [734, 485] width 969 height 61
type textarea "Hi [PERSON_NAME], Attached pls find our As-Built for your review and approval 2…"
click at [1105, 601] on span "Save & Exit" at bounding box center [1112, 600] width 50 height 10
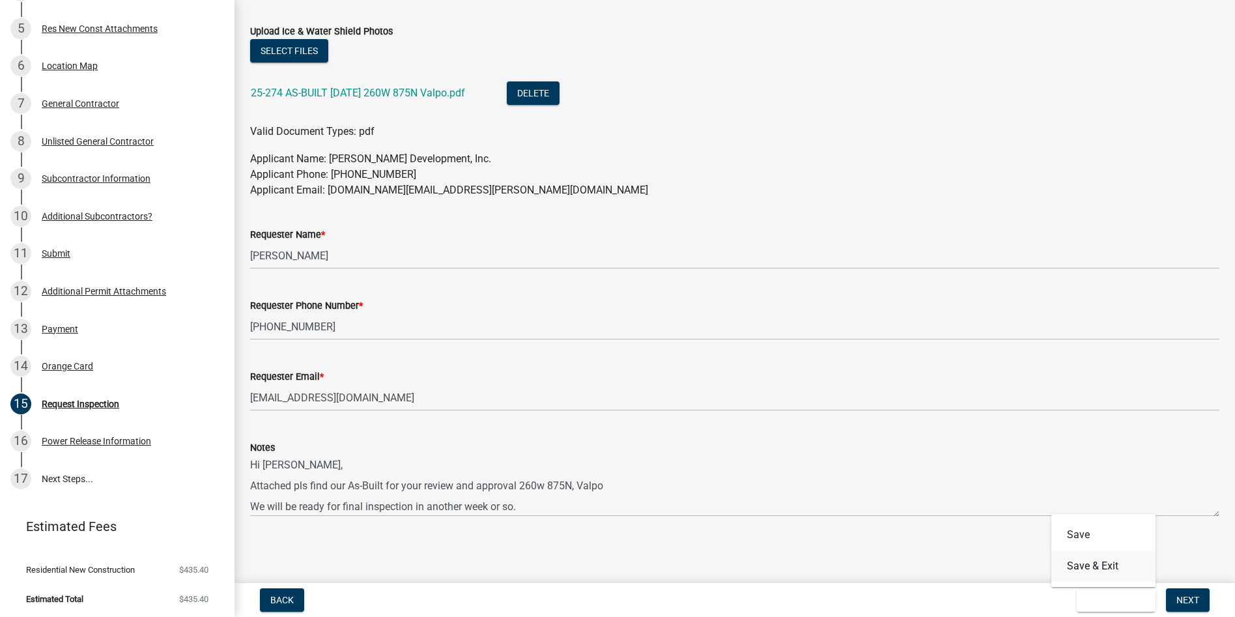
click at [1098, 566] on button "Save & Exit" at bounding box center [1103, 565] width 104 height 31
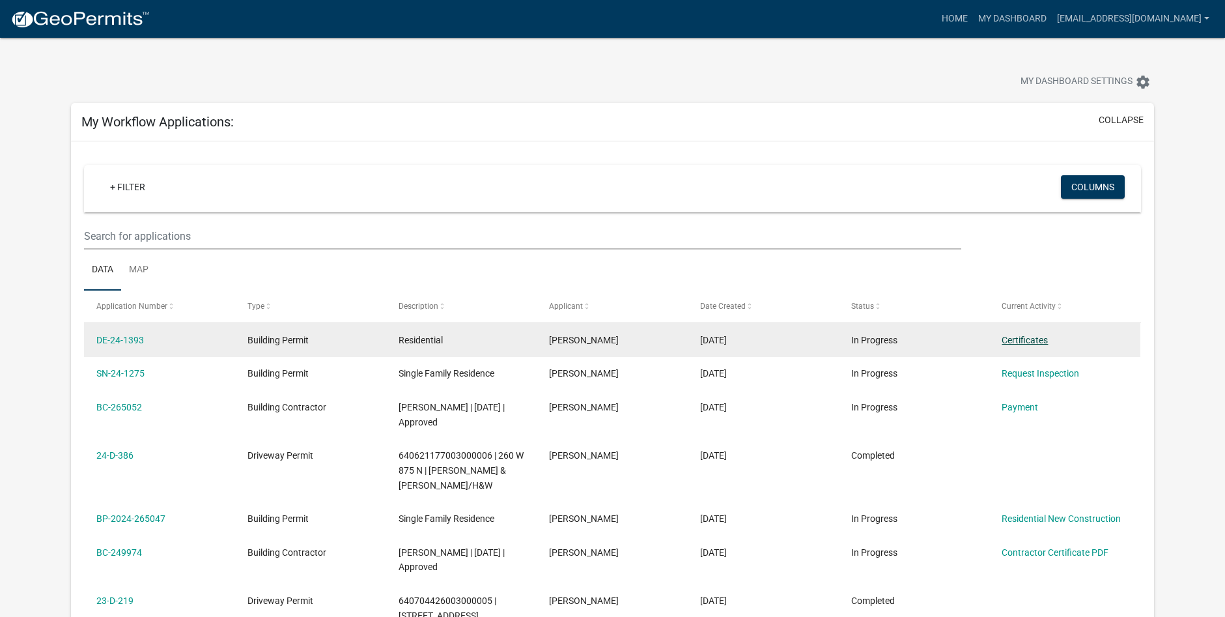
click at [1021, 342] on link "Certificates" at bounding box center [1025, 340] width 46 height 10
